Goal: Information Seeking & Learning: Learn about a topic

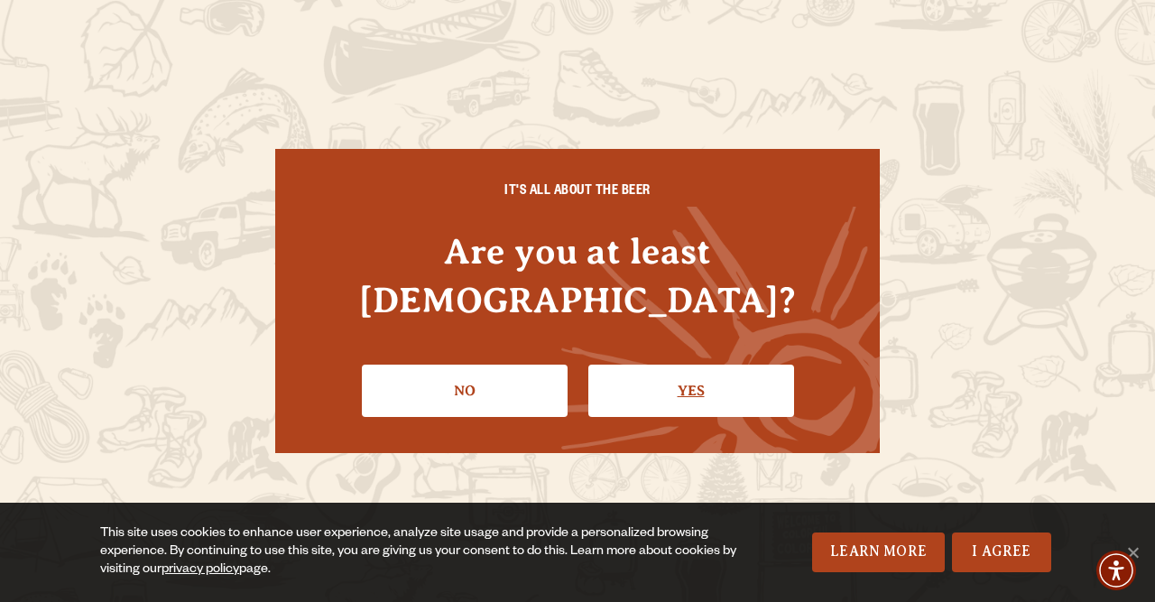
click at [678, 375] on link "Yes" at bounding box center [691, 391] width 206 height 52
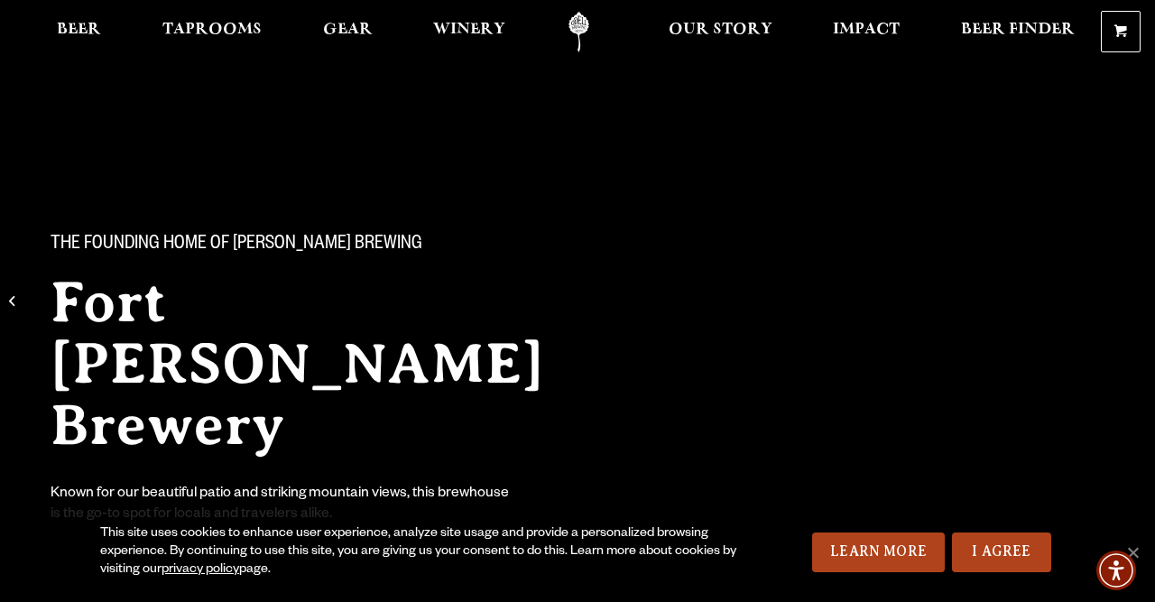
click at [88, 417] on div "The Founding Home of [PERSON_NAME] Brewing [GEOGRAPHIC_DATA][PERSON_NAME] Known…" at bounding box center [332, 365] width 606 height 379
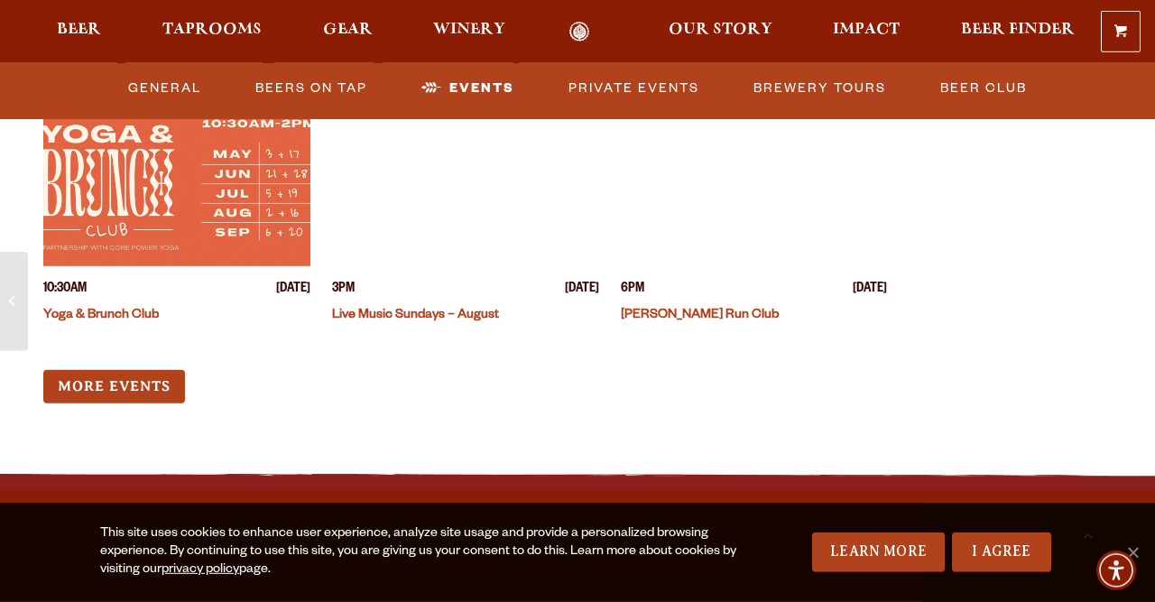
scroll to position [6983, 0]
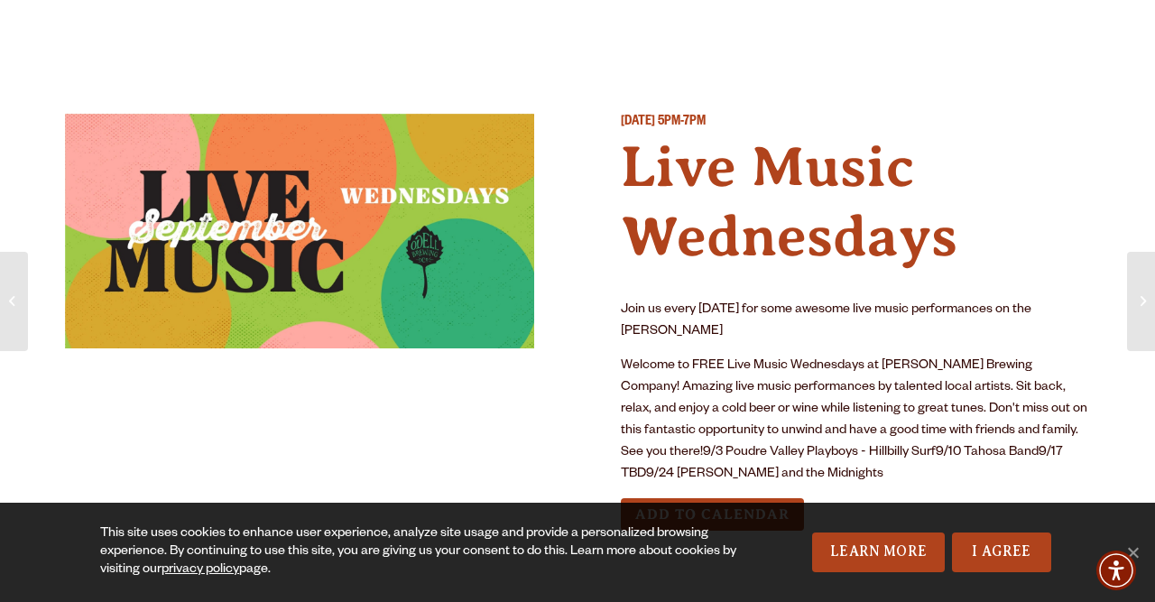
click at [333, 432] on div at bounding box center [299, 329] width 469 height 431
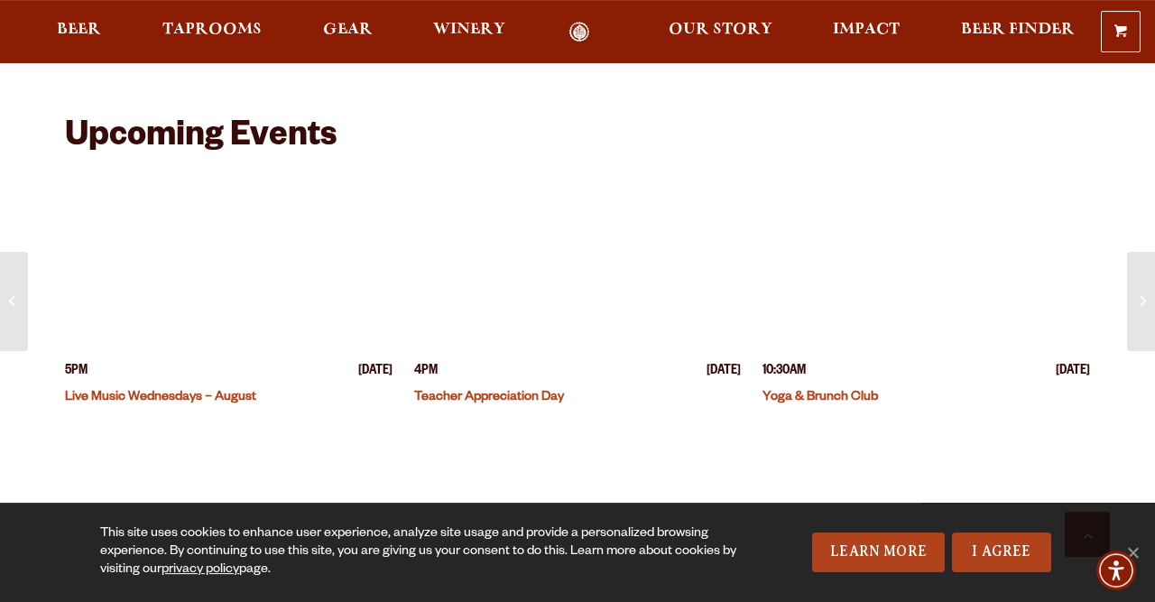
scroll to position [485, 0]
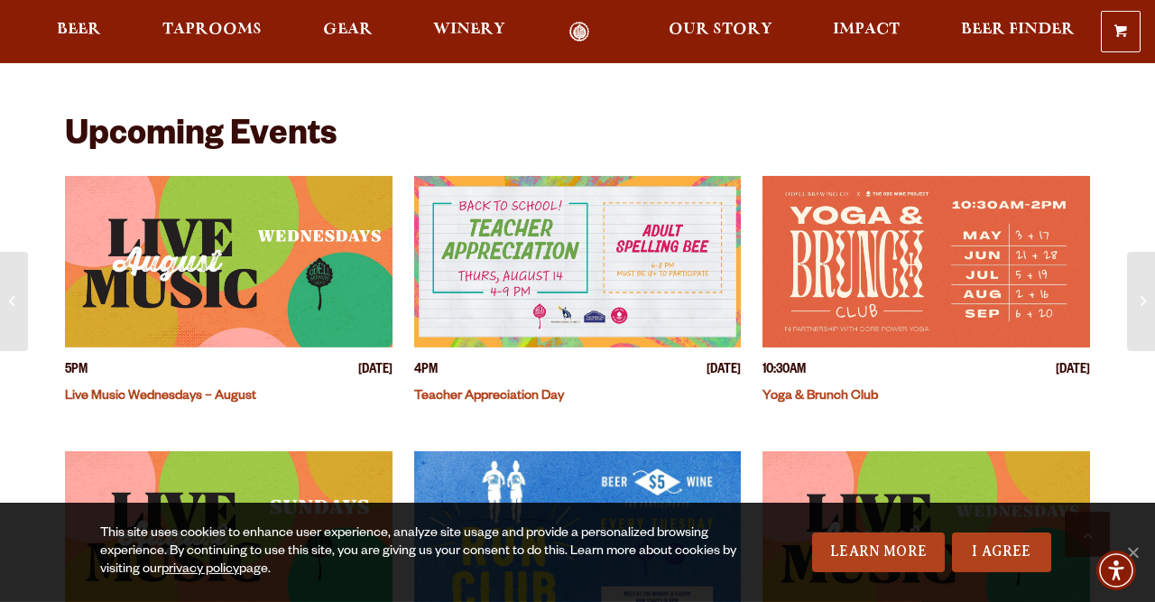
click at [174, 394] on link "Live Music Wednesdays – August" at bounding box center [160, 397] width 191 height 14
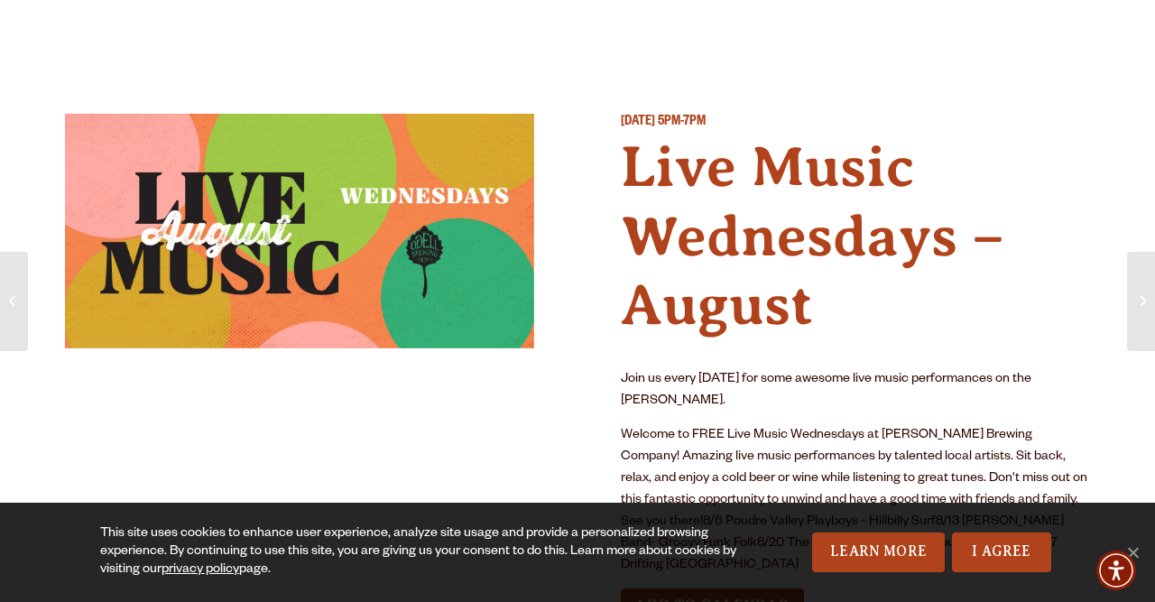
click at [448, 434] on div at bounding box center [299, 375] width 469 height 522
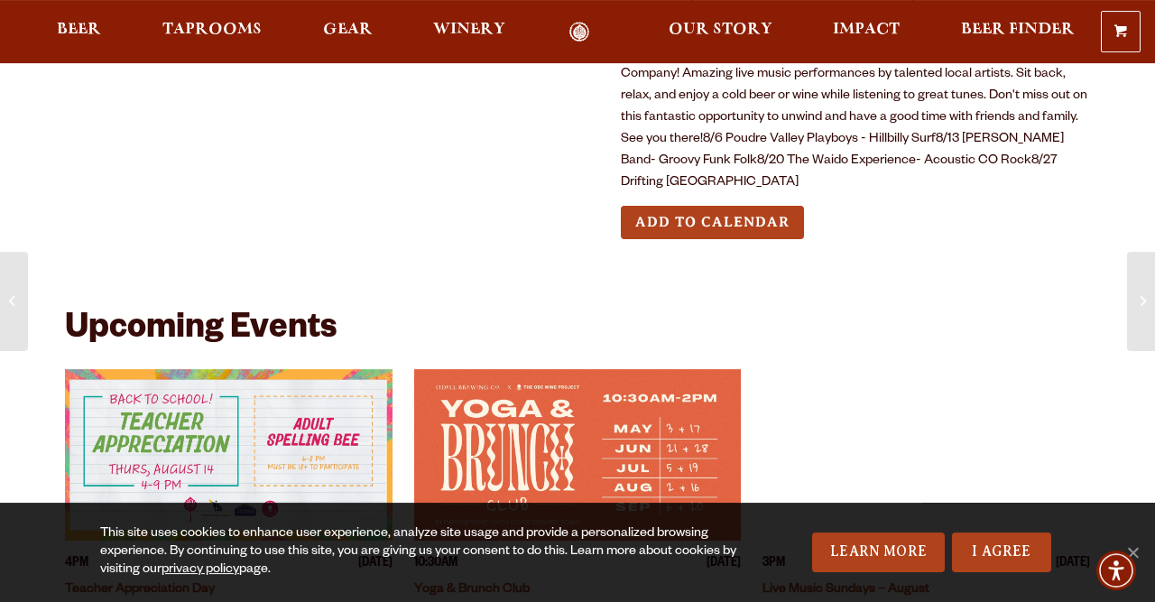
scroll to position [384, 0]
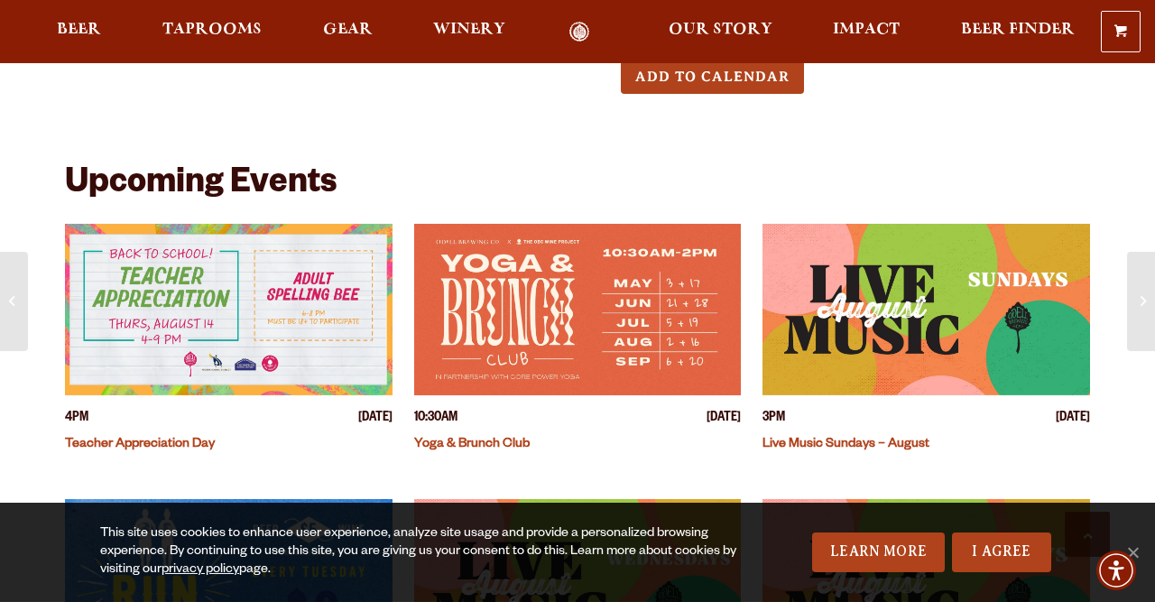
scroll to position [529, 0]
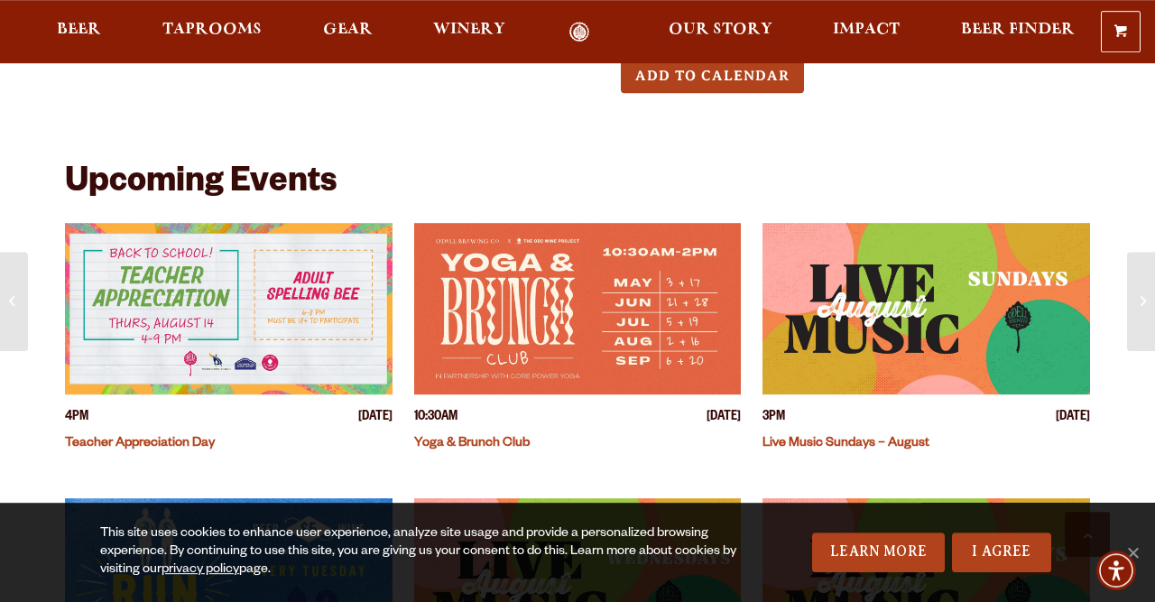
click at [134, 253] on img "View event details" at bounding box center [229, 308] width 328 height 171
